Goal: Navigation & Orientation: Find specific page/section

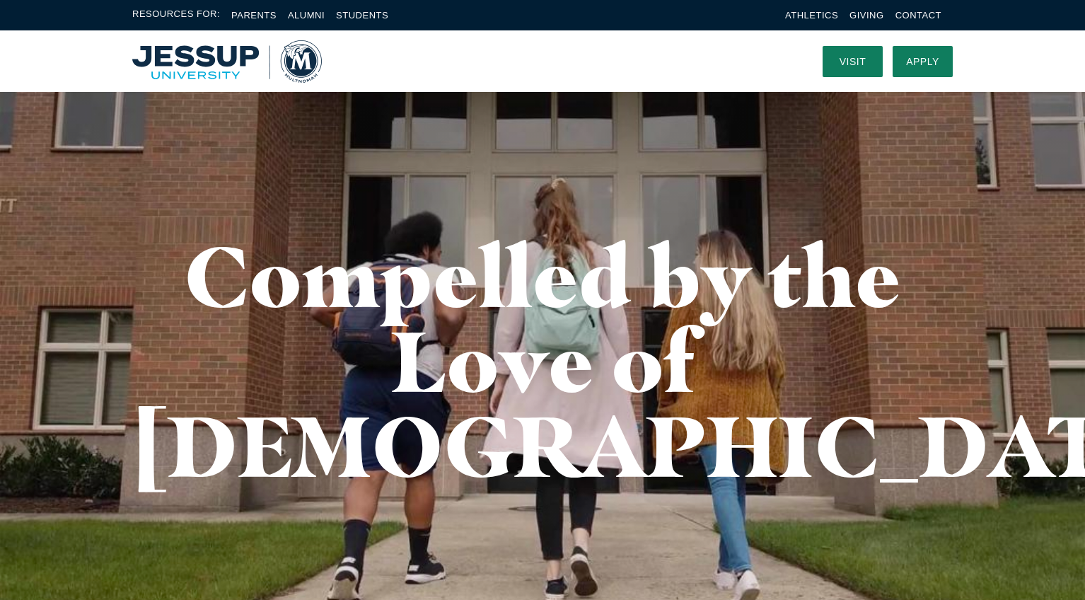
click at [303, 57] on img "Home" at bounding box center [227, 61] width 190 height 42
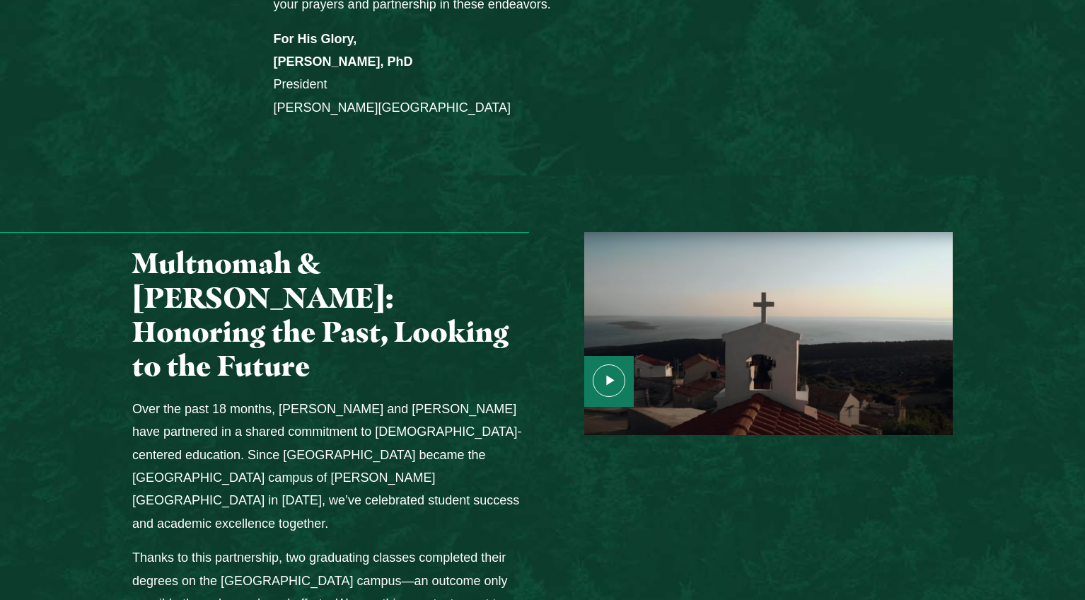
scroll to position [1546, 0]
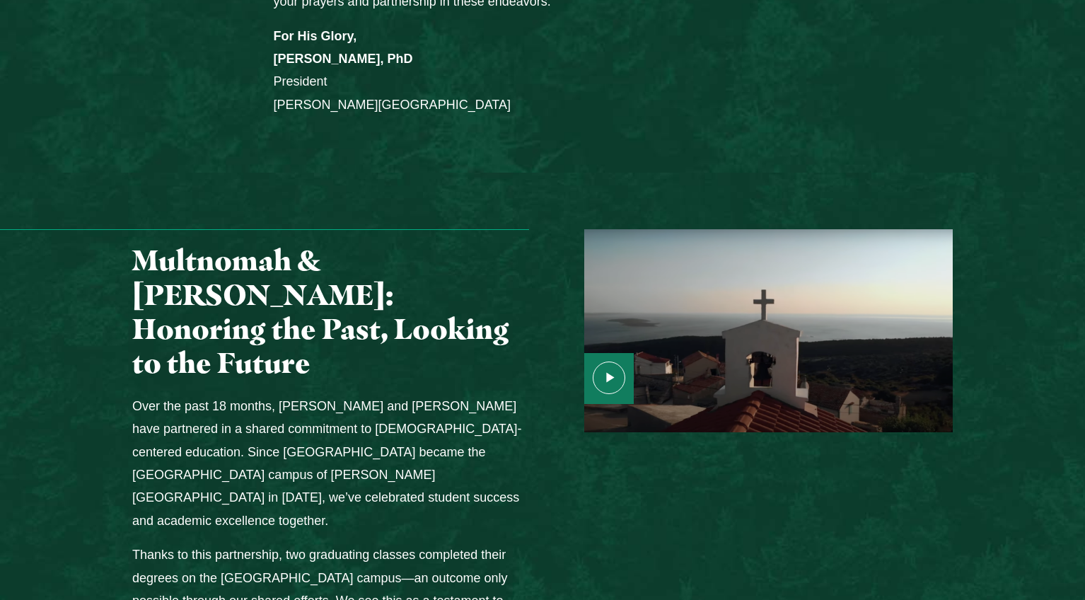
click at [606, 361] on icon "Media Content" at bounding box center [609, 377] width 33 height 33
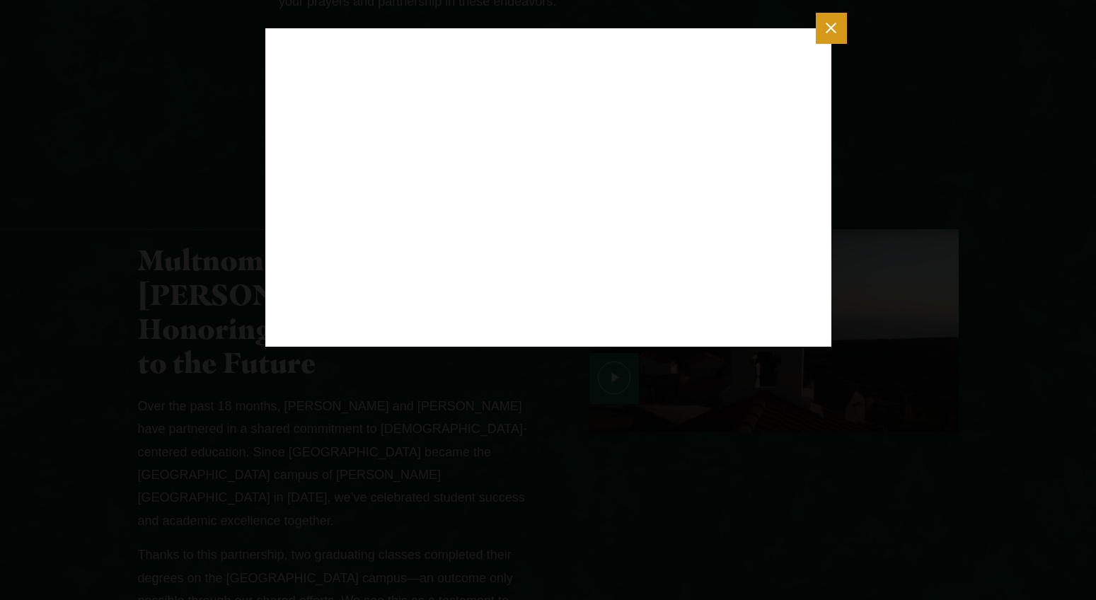
click at [835, 32] on line "Close modal" at bounding box center [830, 28] width 9 height 9
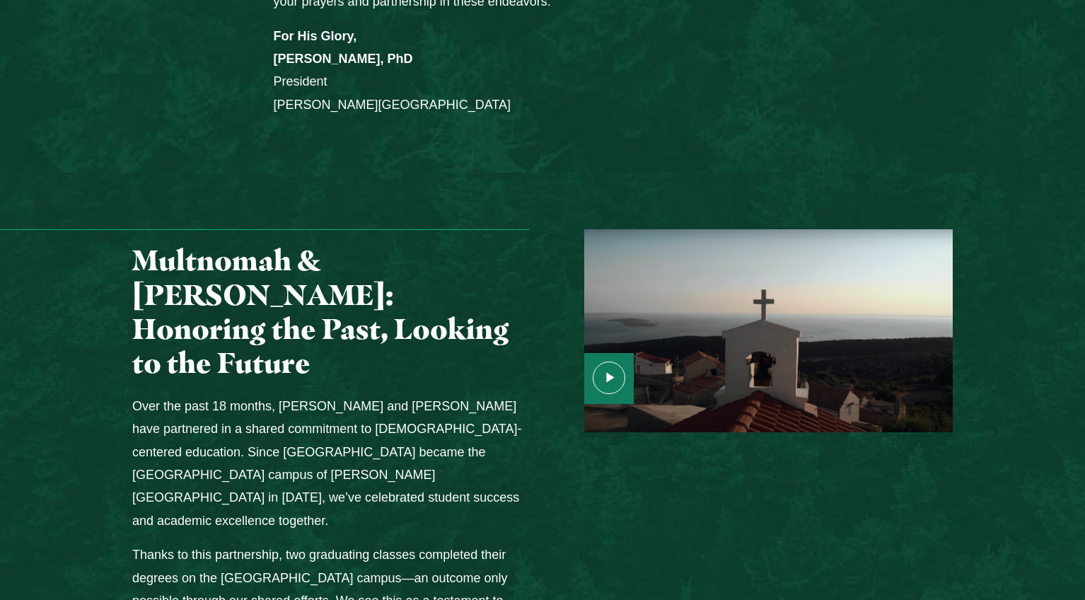
scroll to position [376, 0]
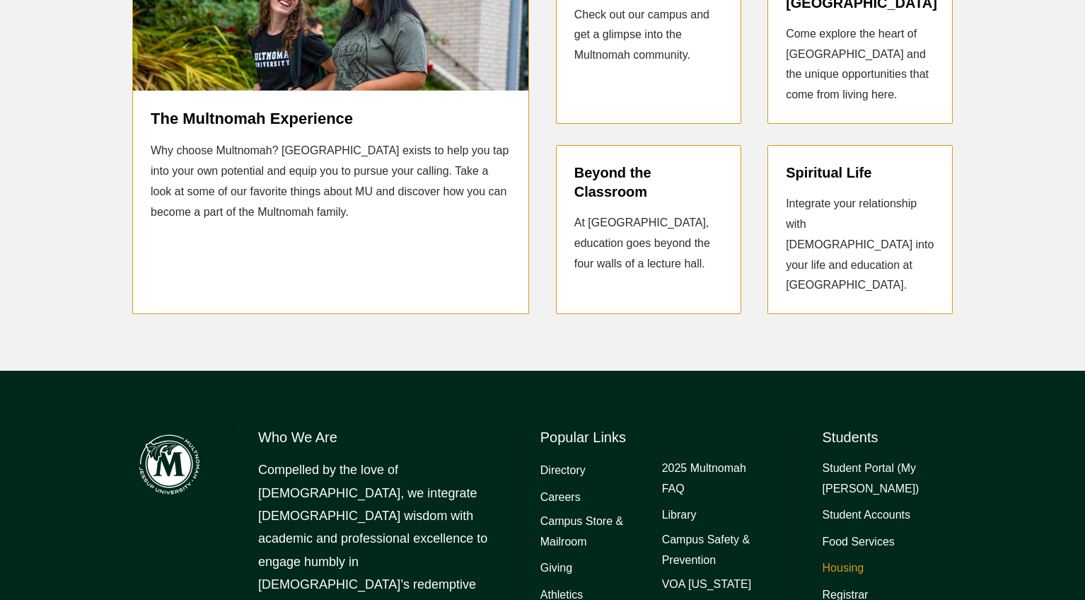
scroll to position [3517, 0]
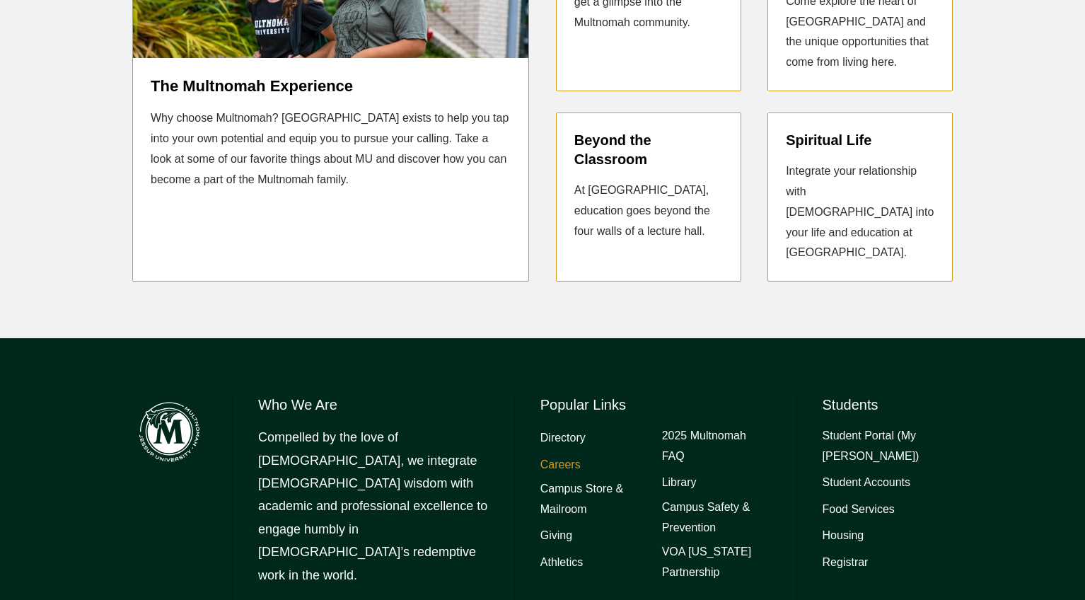
click at [554, 455] on link "Careers" at bounding box center [560, 465] width 40 height 21
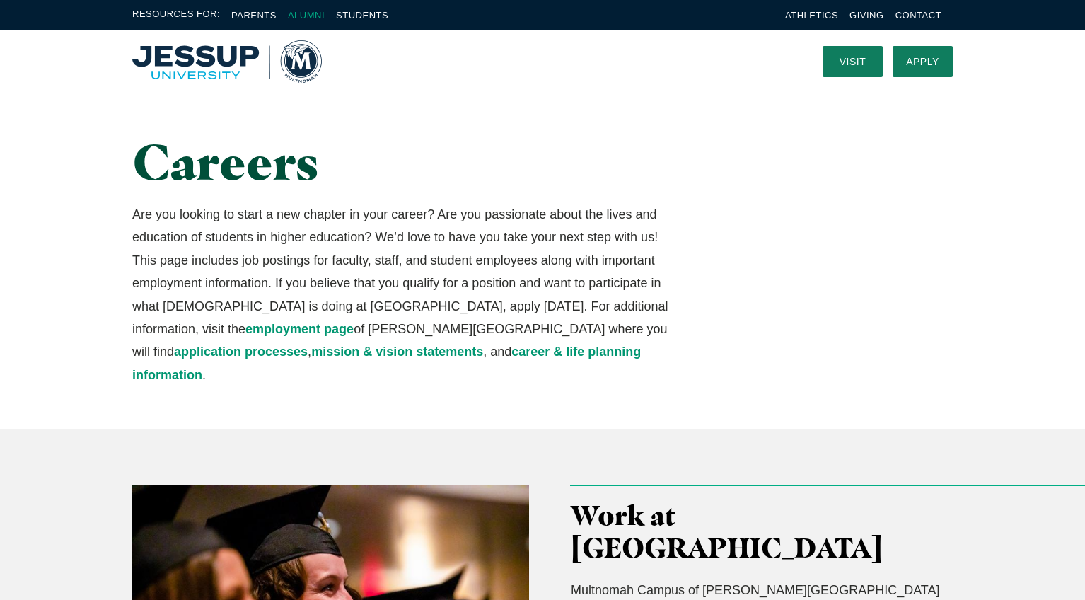
click at [302, 14] on link "Alumni" at bounding box center [306, 15] width 37 height 11
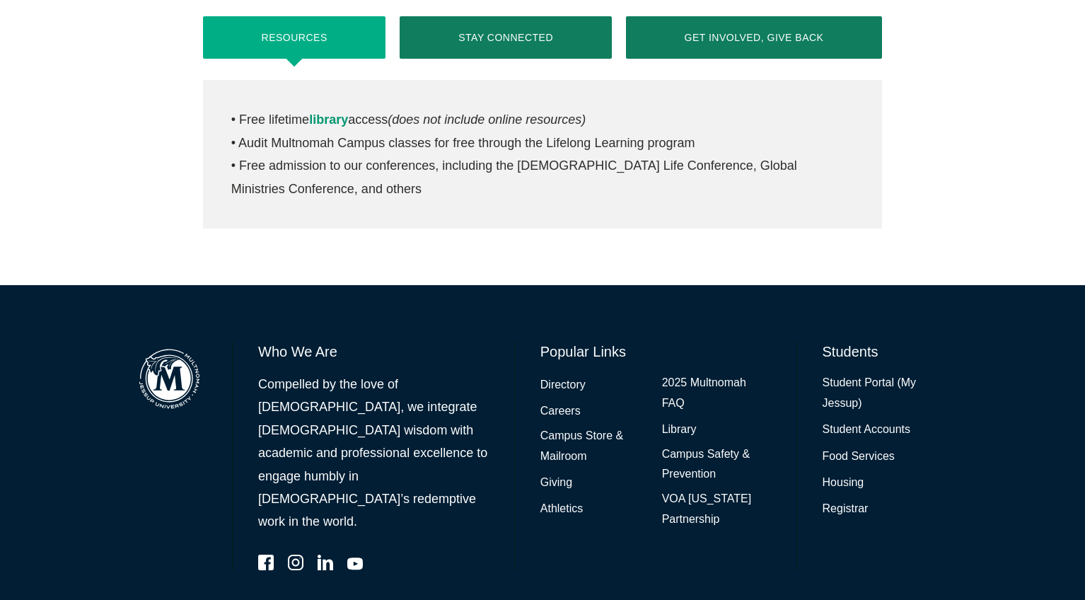
scroll to position [1, 0]
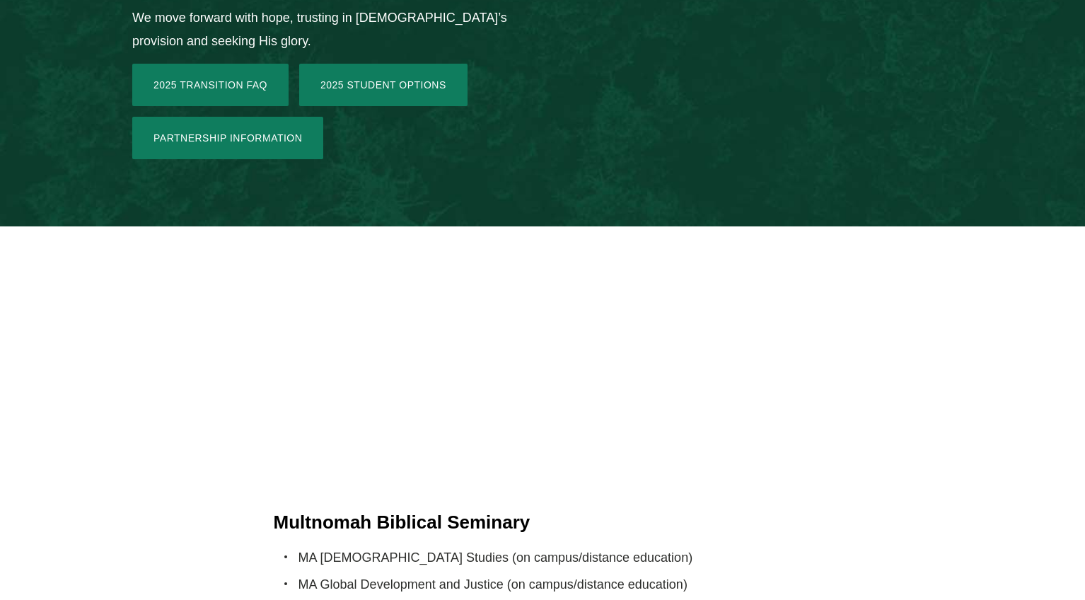
scroll to position [2748, 0]
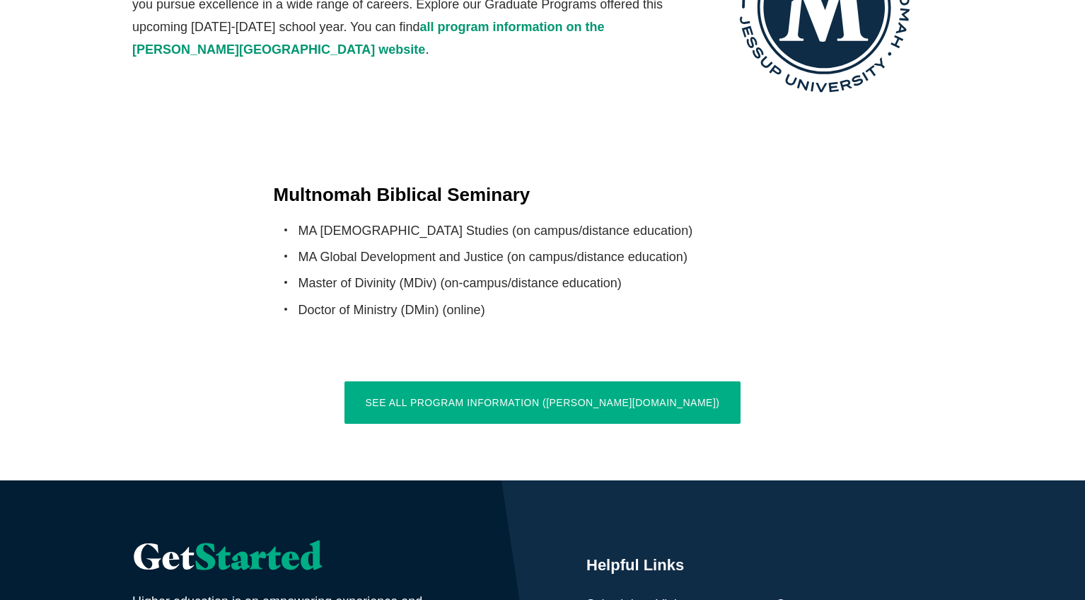
click at [500, 381] on link "See All Program Information ([PERSON_NAME][DOMAIN_NAME])" at bounding box center [543, 402] width 397 height 42
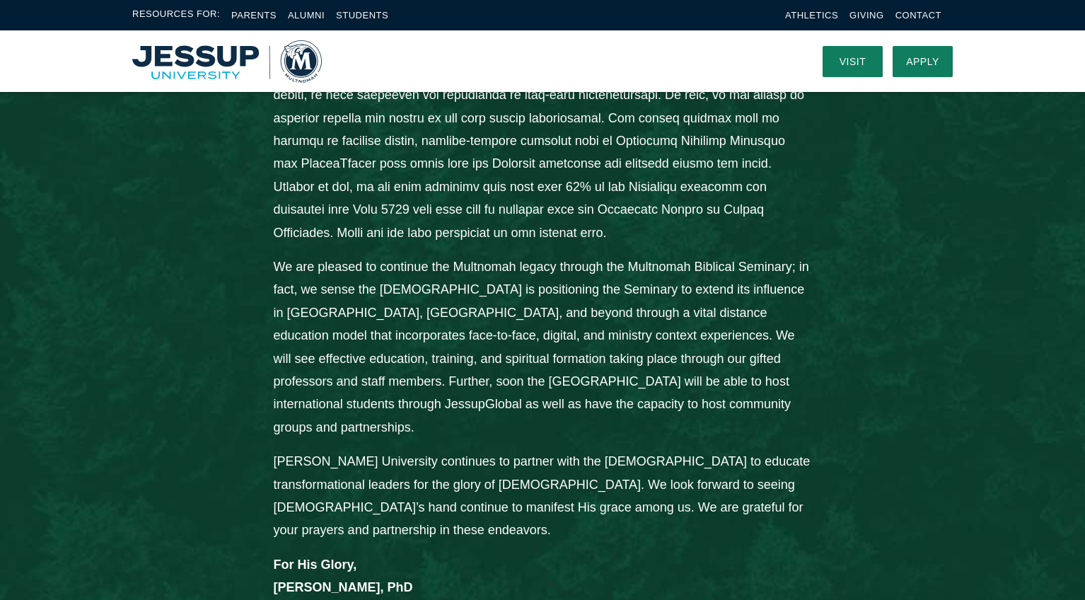
scroll to position [0, 0]
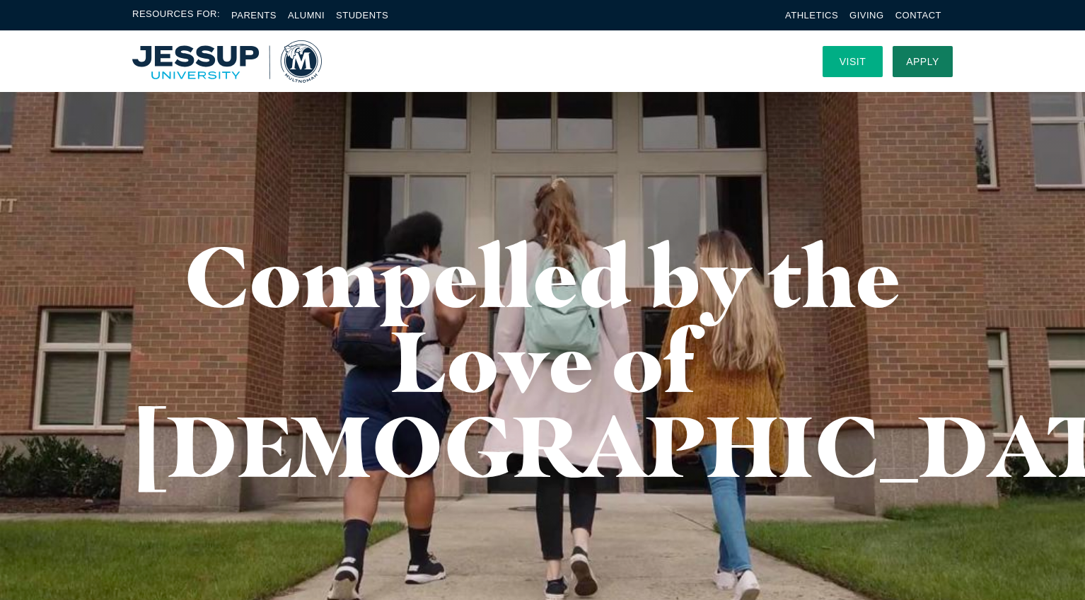
click at [847, 56] on link "Visit" at bounding box center [853, 61] width 60 height 31
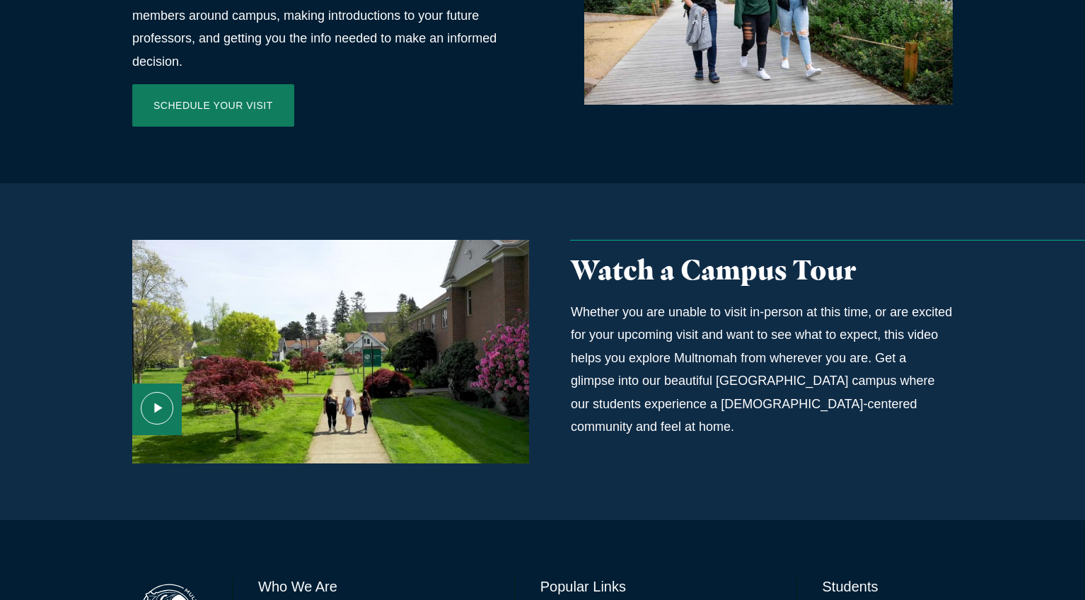
scroll to position [775, 0]
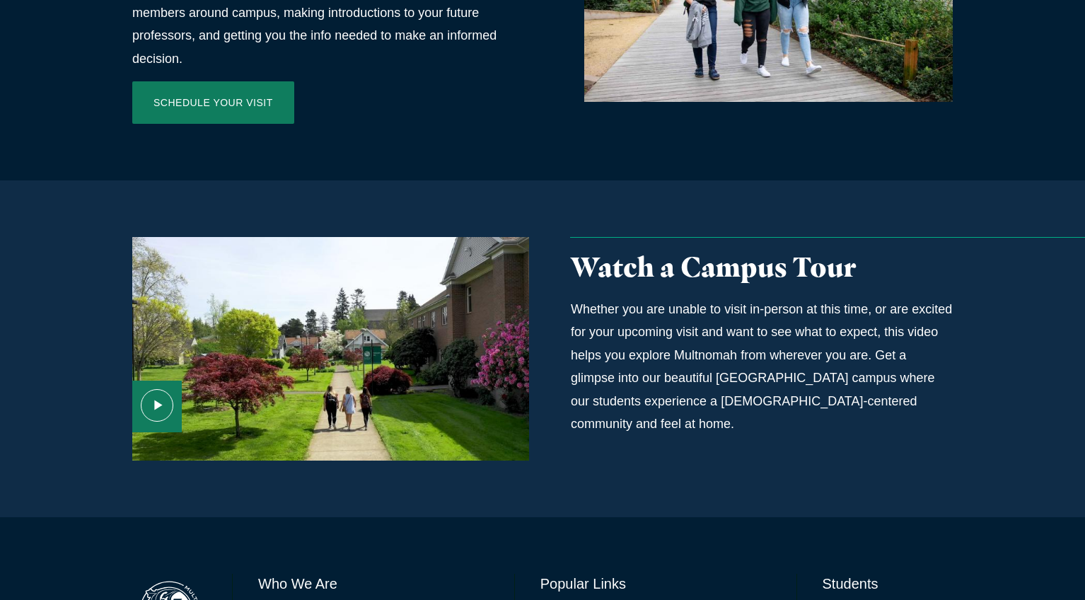
click at [157, 390] on use "Media Content" at bounding box center [157, 406] width 32 height 32
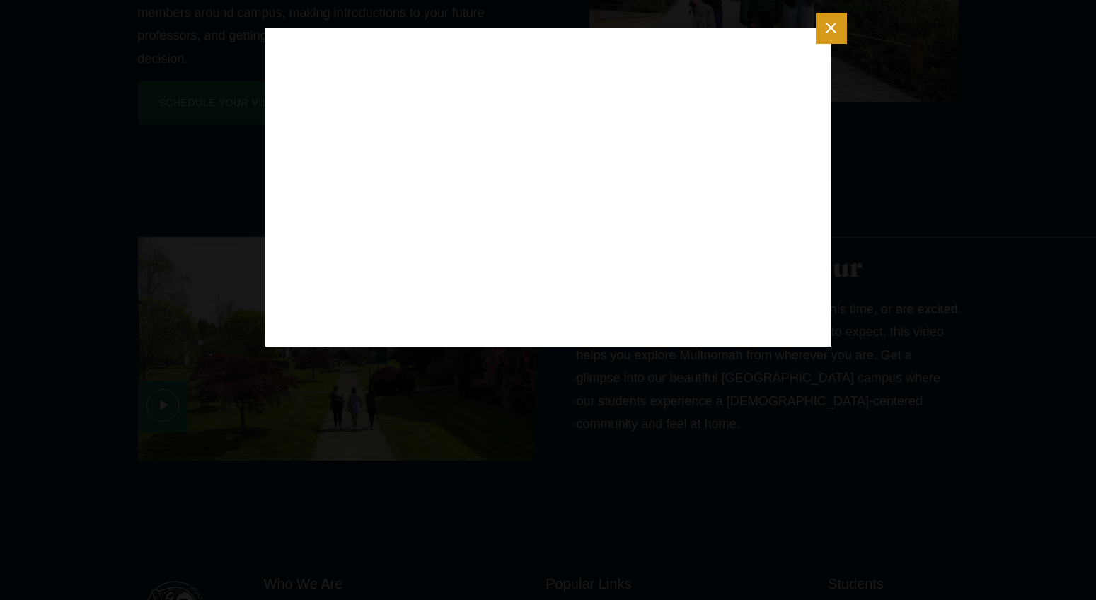
click at [833, 31] on icon "Close modal" at bounding box center [831, 28] width 18 height 18
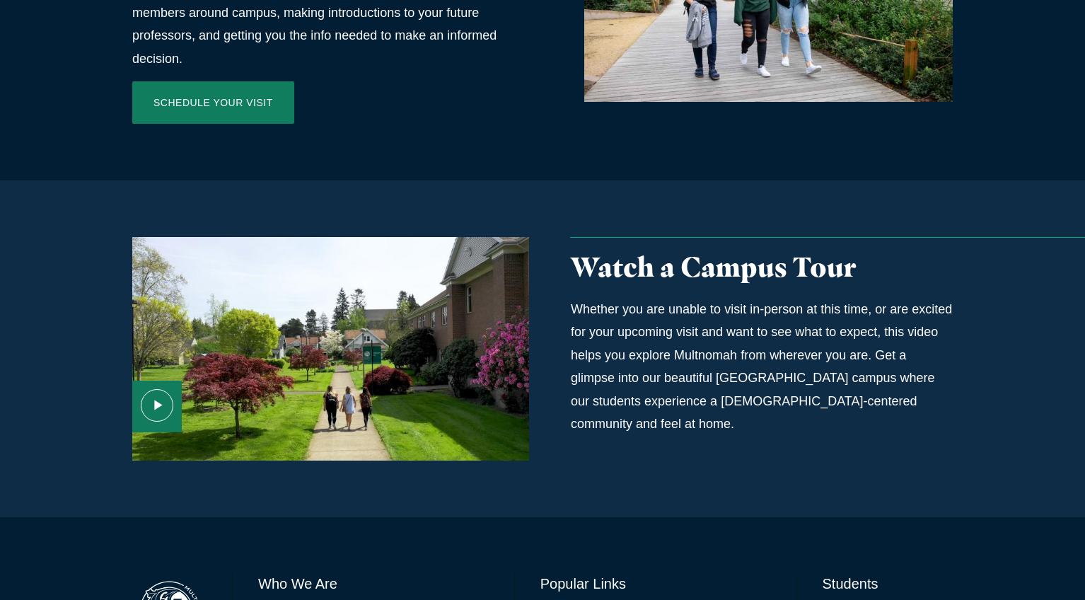
scroll to position [988, 0]
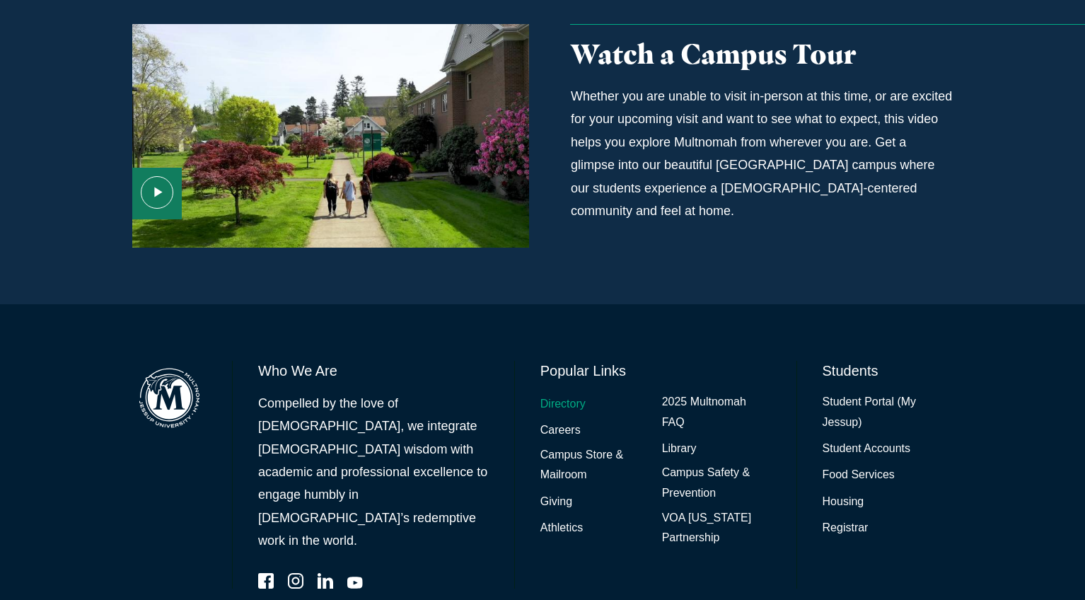
click at [565, 394] on link "Directory" at bounding box center [562, 404] width 45 height 21
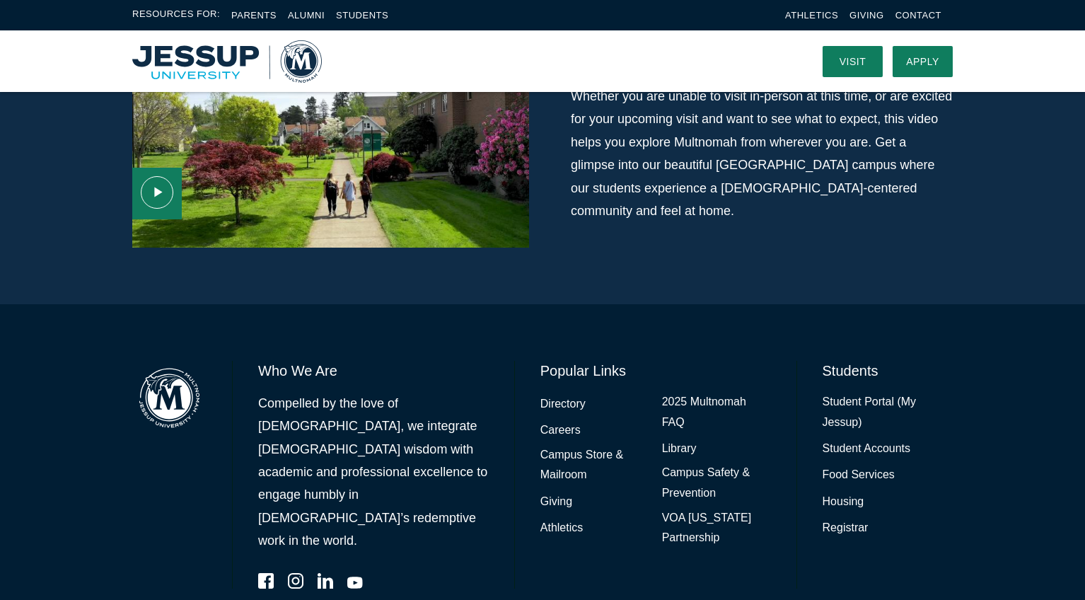
scroll to position [0, 0]
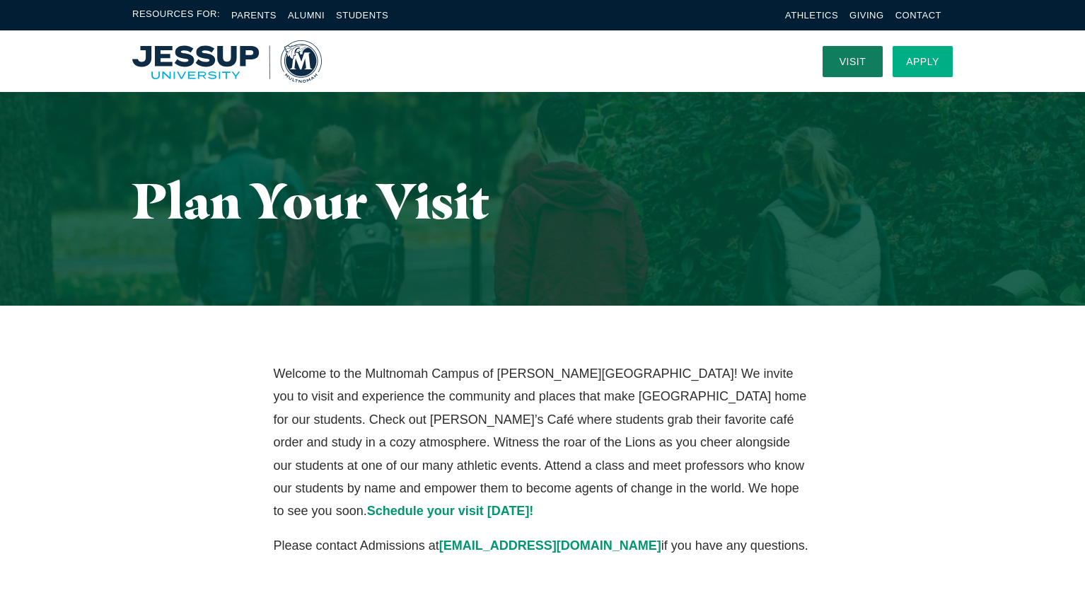
click at [922, 68] on link "Apply" at bounding box center [923, 61] width 60 height 31
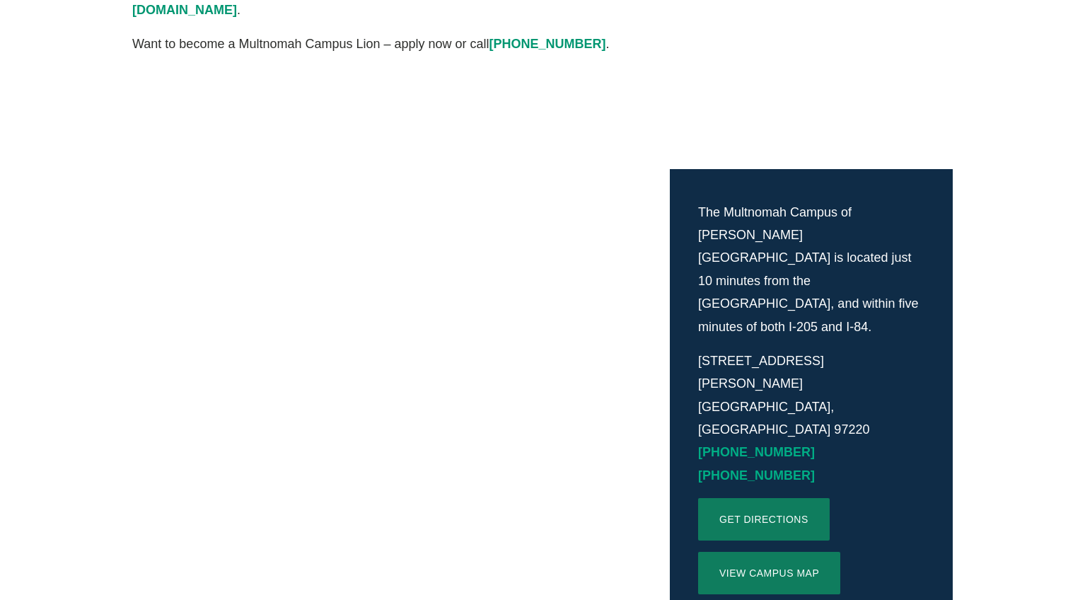
scroll to position [253, 0]
